Goal: Transaction & Acquisition: Purchase product/service

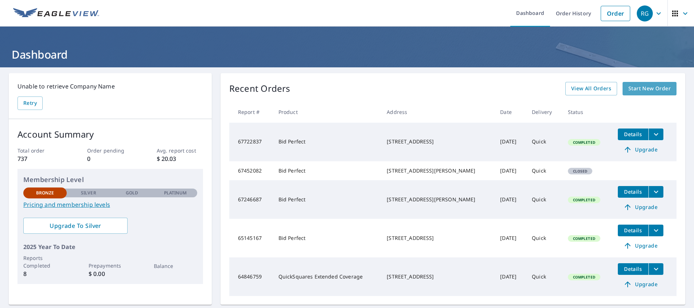
click at [646, 86] on span "Start New Order" at bounding box center [649, 88] width 42 height 9
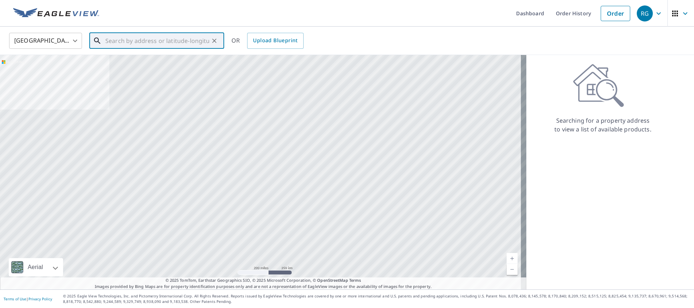
click at [106, 36] on input "text" at bounding box center [157, 41] width 104 height 20
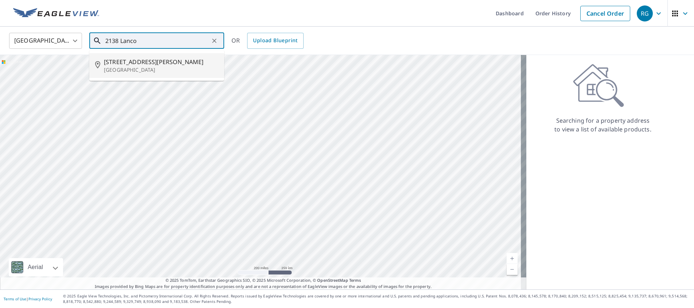
click at [126, 66] on p "[GEOGRAPHIC_DATA]" at bounding box center [161, 69] width 114 height 7
type input "[STREET_ADDRESS]"
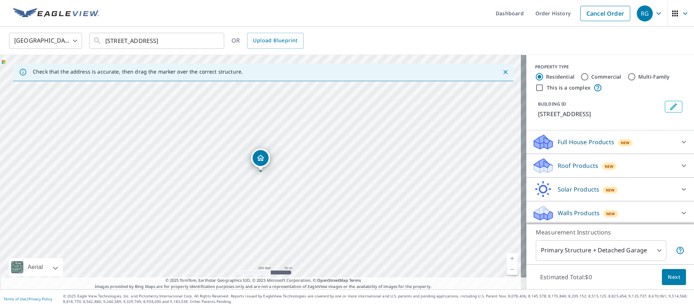
click at [680, 170] on icon at bounding box center [684, 165] width 9 height 9
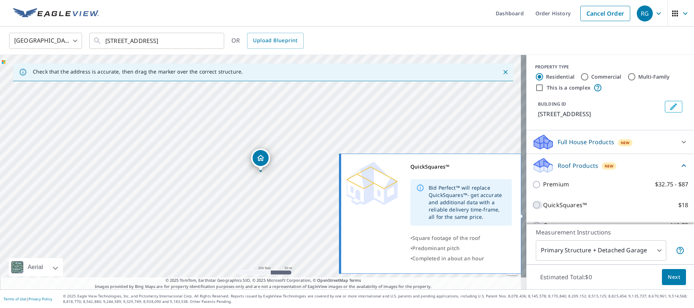
click at [532, 210] on input "QuickSquares™ $18" at bounding box center [537, 205] width 11 height 9
checkbox input "true"
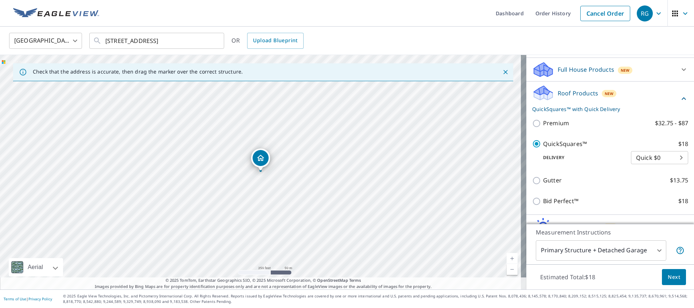
scroll to position [73, 0]
click at [668, 277] on span "Next" at bounding box center [674, 277] width 12 height 9
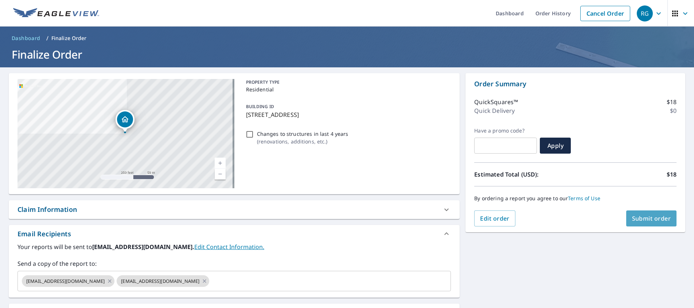
click at [643, 215] on span "Submit order" at bounding box center [651, 219] width 39 height 8
